Goal: Task Accomplishment & Management: Manage account settings

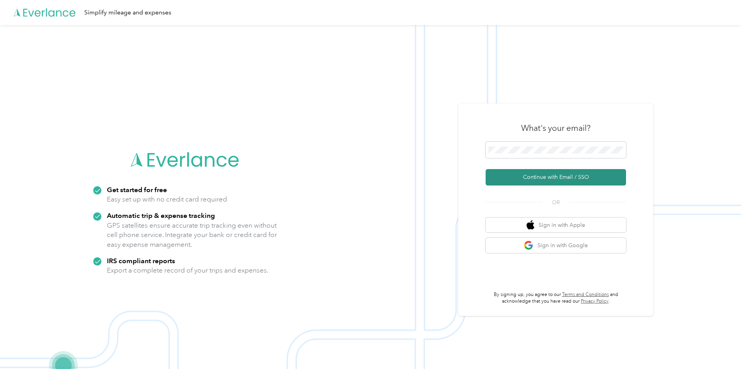
click at [544, 176] on button "Continue with Email / SSO" at bounding box center [556, 177] width 141 height 16
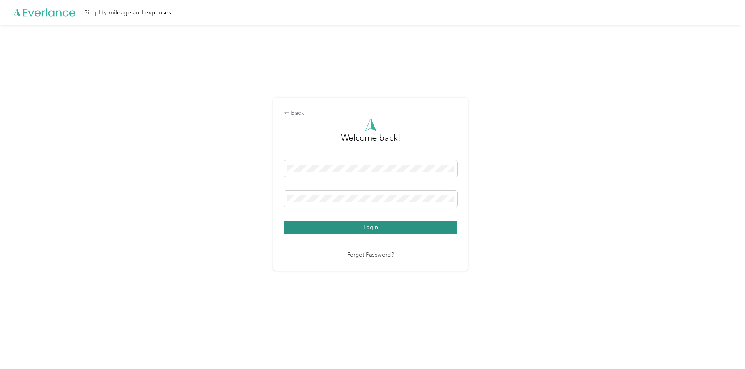
click at [363, 222] on button "Login" at bounding box center [370, 228] width 173 height 14
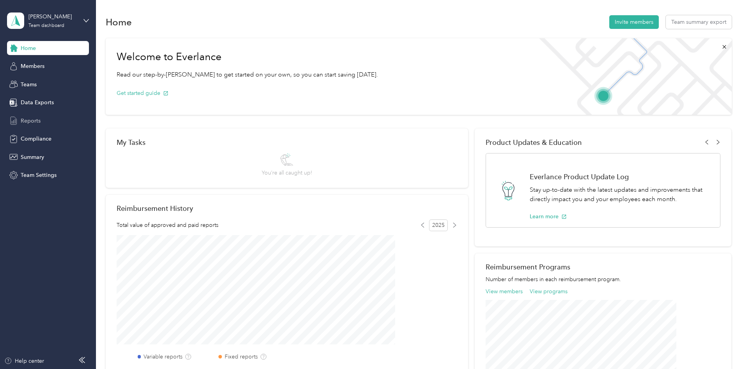
click at [37, 121] on span "Reports" at bounding box center [31, 121] width 20 height 8
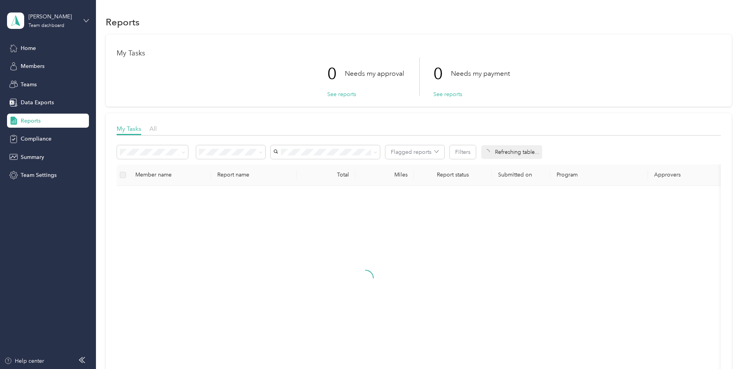
click at [87, 22] on icon at bounding box center [86, 20] width 5 height 5
click at [48, 80] on div "Personal dashboard" at bounding box center [38, 82] width 49 height 8
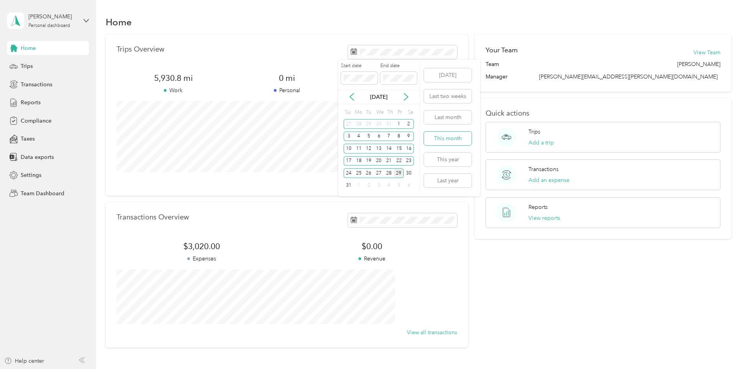
click at [442, 136] on button "This month" at bounding box center [448, 139] width 48 height 14
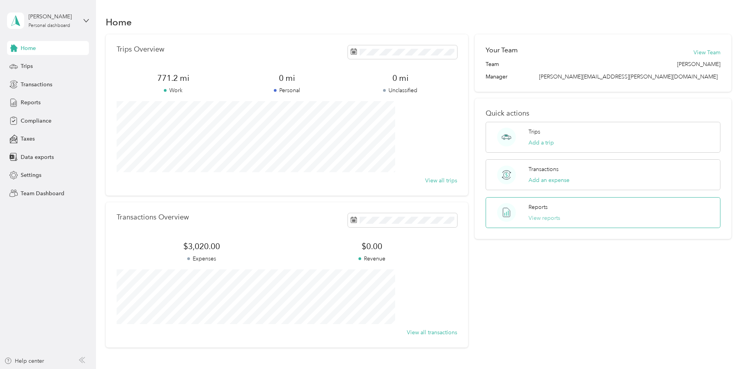
click at [531, 218] on button "View reports" at bounding box center [545, 218] width 32 height 8
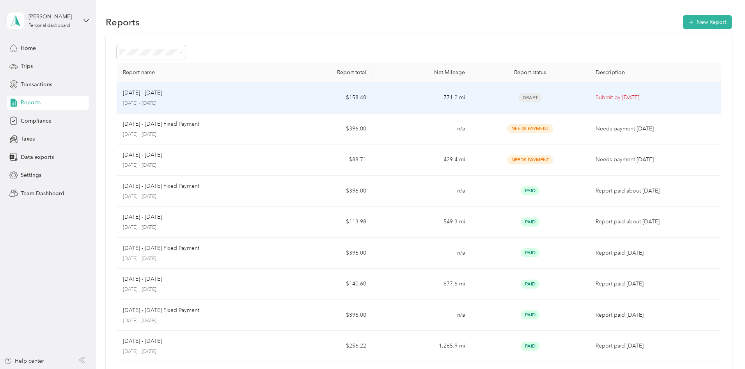
click at [596, 95] on p "Submit by [DATE]" at bounding box center [655, 97] width 119 height 9
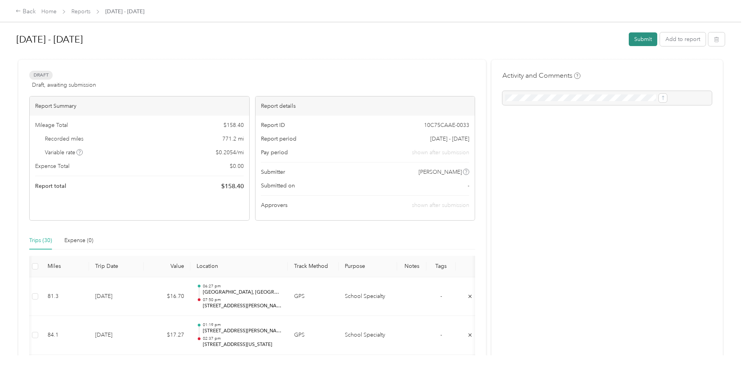
click at [629, 35] on button "Submit" at bounding box center [643, 39] width 28 height 14
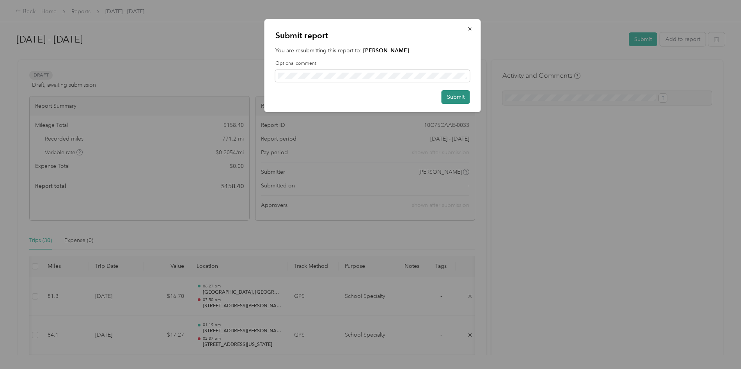
click at [462, 94] on button "Submit" at bounding box center [456, 97] width 28 height 14
